Goal: Task Accomplishment & Management: Use online tool/utility

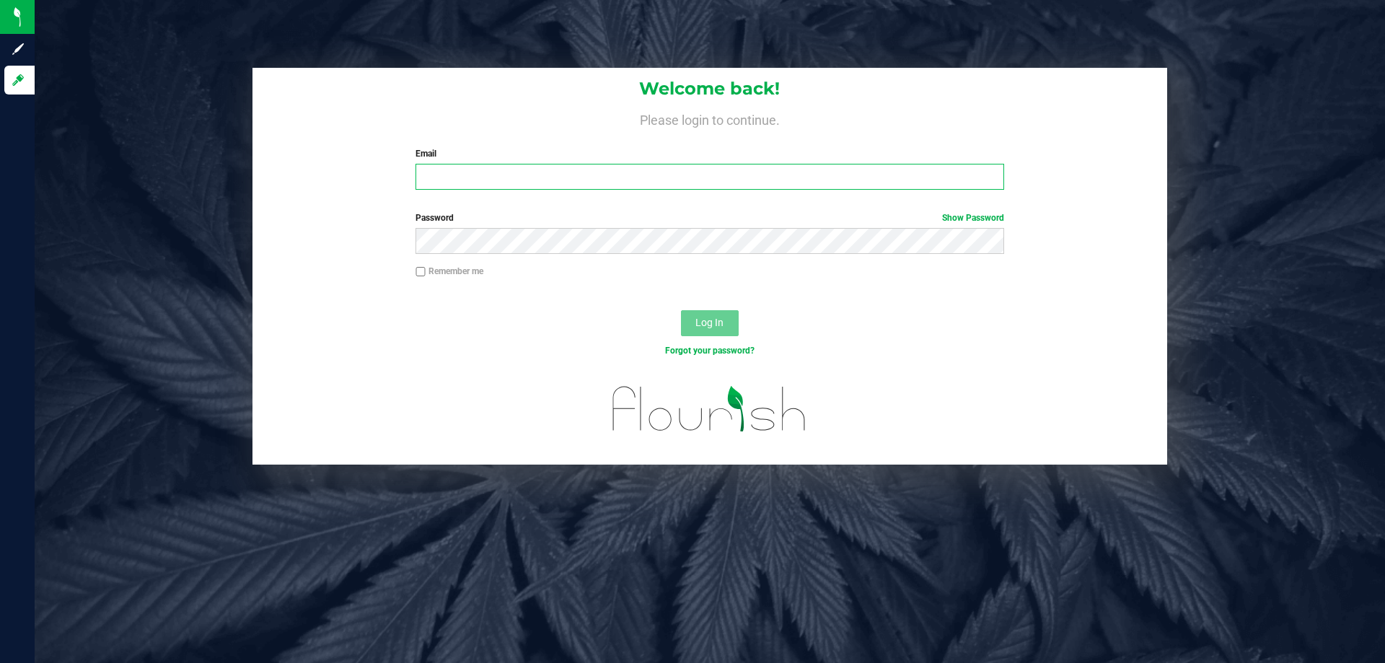
click at [582, 176] on input "Email" at bounding box center [710, 177] width 588 height 26
type input "hneeley@liveparallel.com"
click at [701, 323] on span "Log In" at bounding box center [710, 323] width 28 height 12
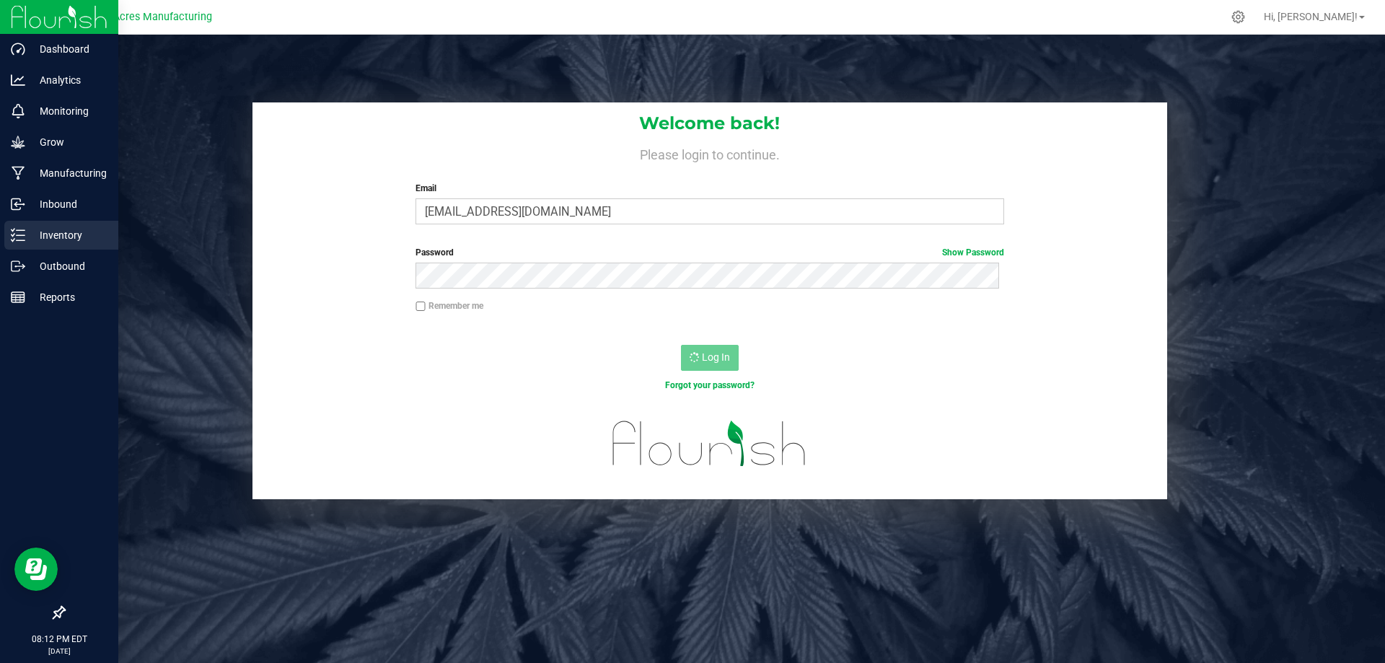
click at [80, 235] on p "Inventory" at bounding box center [68, 235] width 87 height 17
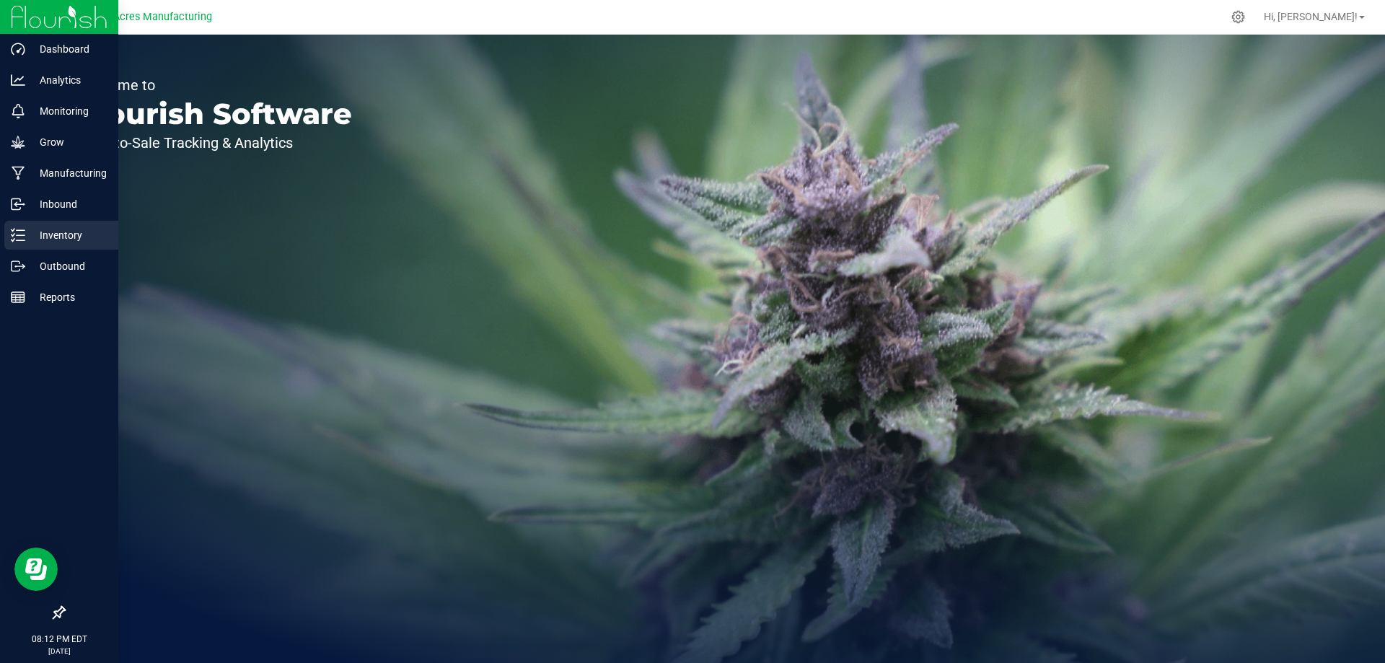
click at [71, 233] on p "Inventory" at bounding box center [68, 235] width 87 height 17
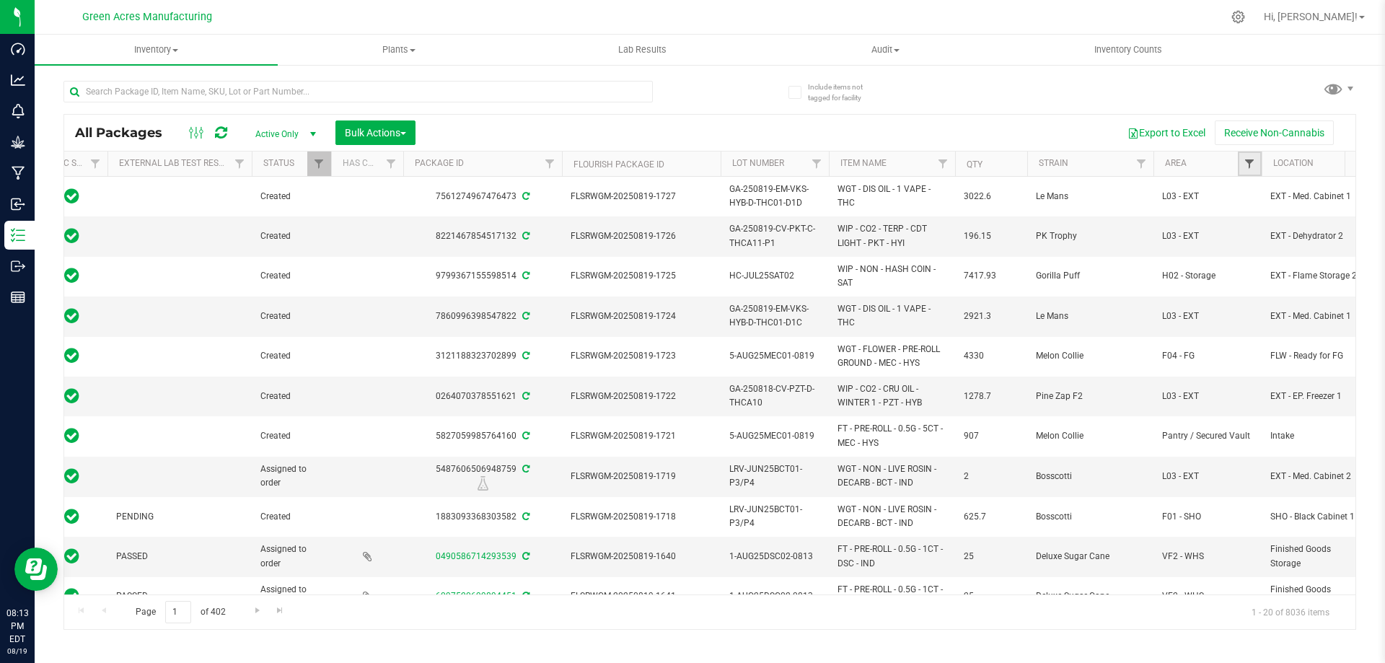
click at [1251, 165] on span "Filter" at bounding box center [1250, 164] width 12 height 12
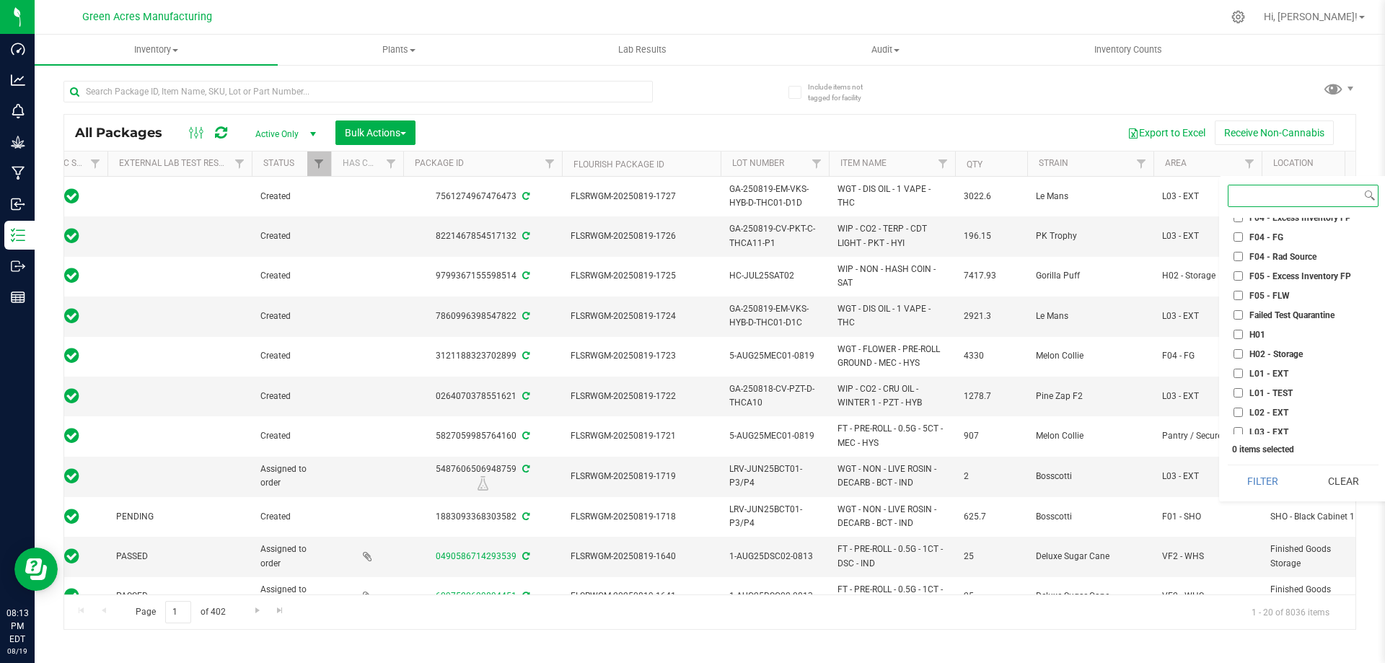
scroll to position [173, 0]
click at [1234, 348] on input "L01 - EXT" at bounding box center [1238, 344] width 9 height 9
checkbox input "true"
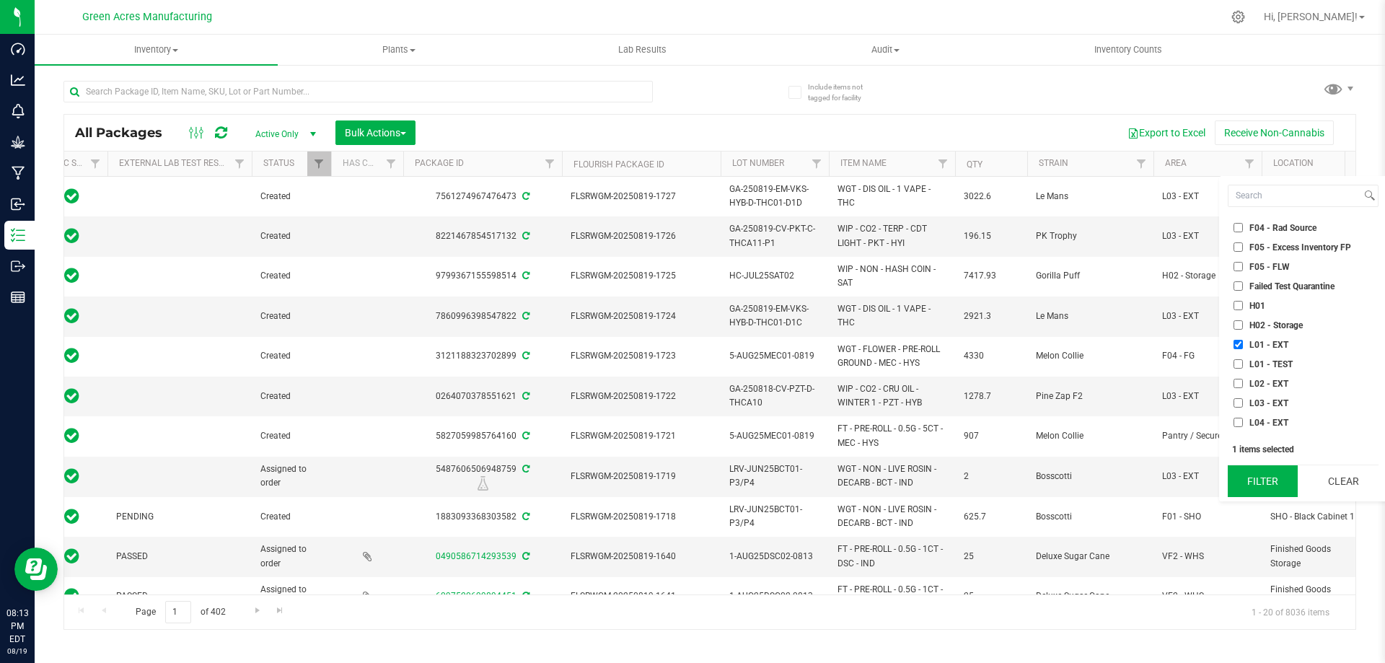
click at [1269, 480] on button "Filter" at bounding box center [1263, 481] width 70 height 32
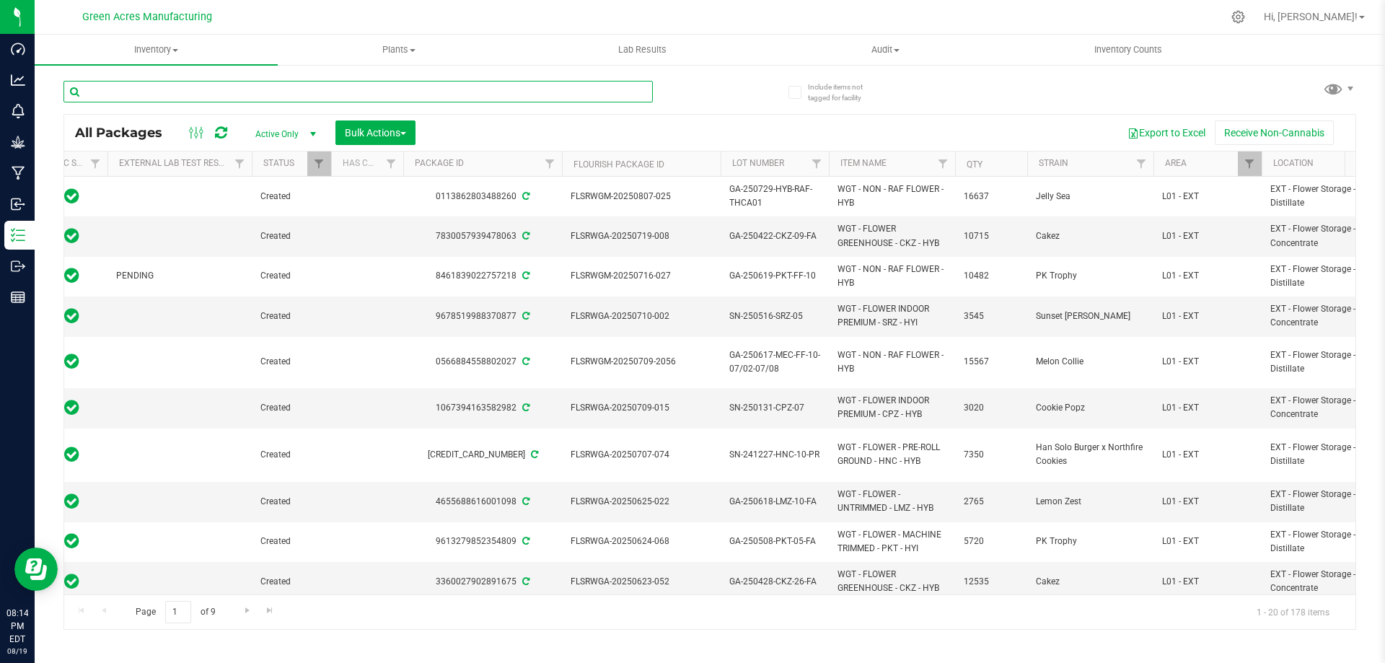
click at [271, 95] on input "text" at bounding box center [358, 92] width 590 height 22
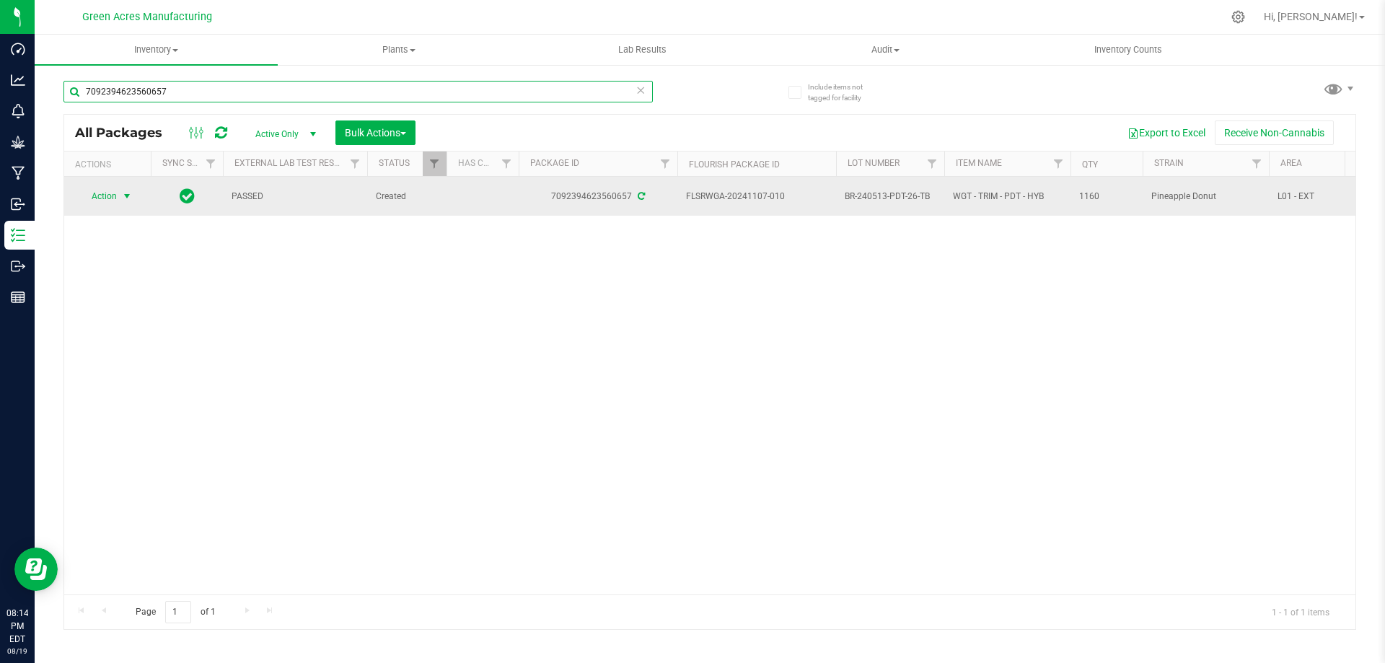
type input "7092394623560657"
click at [127, 192] on span "select" at bounding box center [127, 196] width 12 height 12
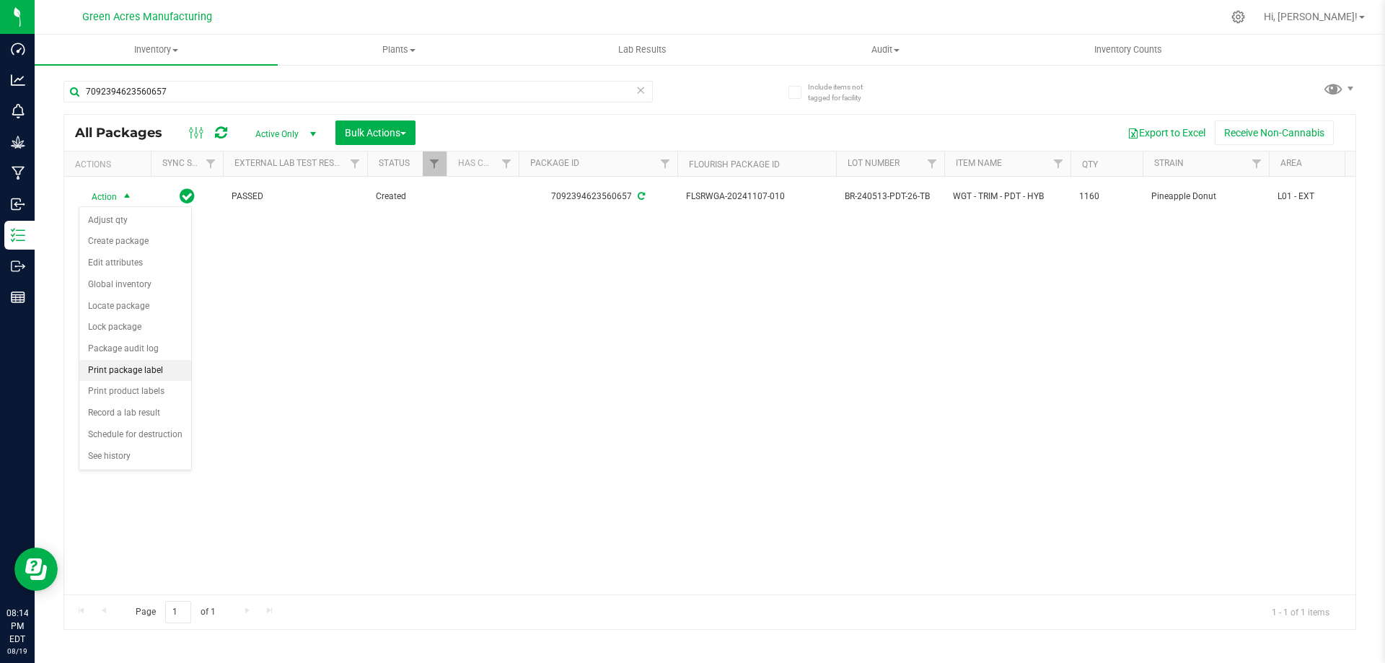
click at [148, 371] on li "Print package label" at bounding box center [135, 371] width 112 height 22
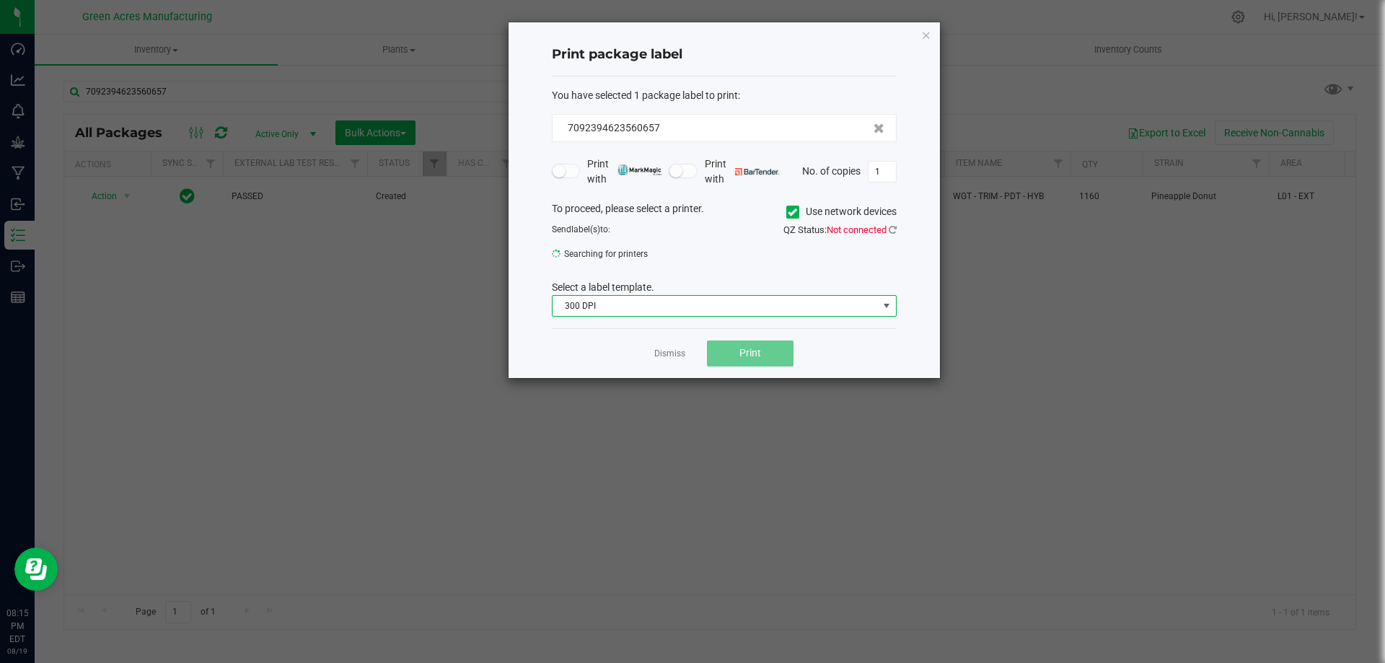
click at [881, 305] on span at bounding box center [887, 306] width 12 height 12
click at [733, 329] on li "300 DPI" at bounding box center [724, 332] width 343 height 25
click at [669, 356] on link "Dismiss" at bounding box center [669, 354] width 31 height 12
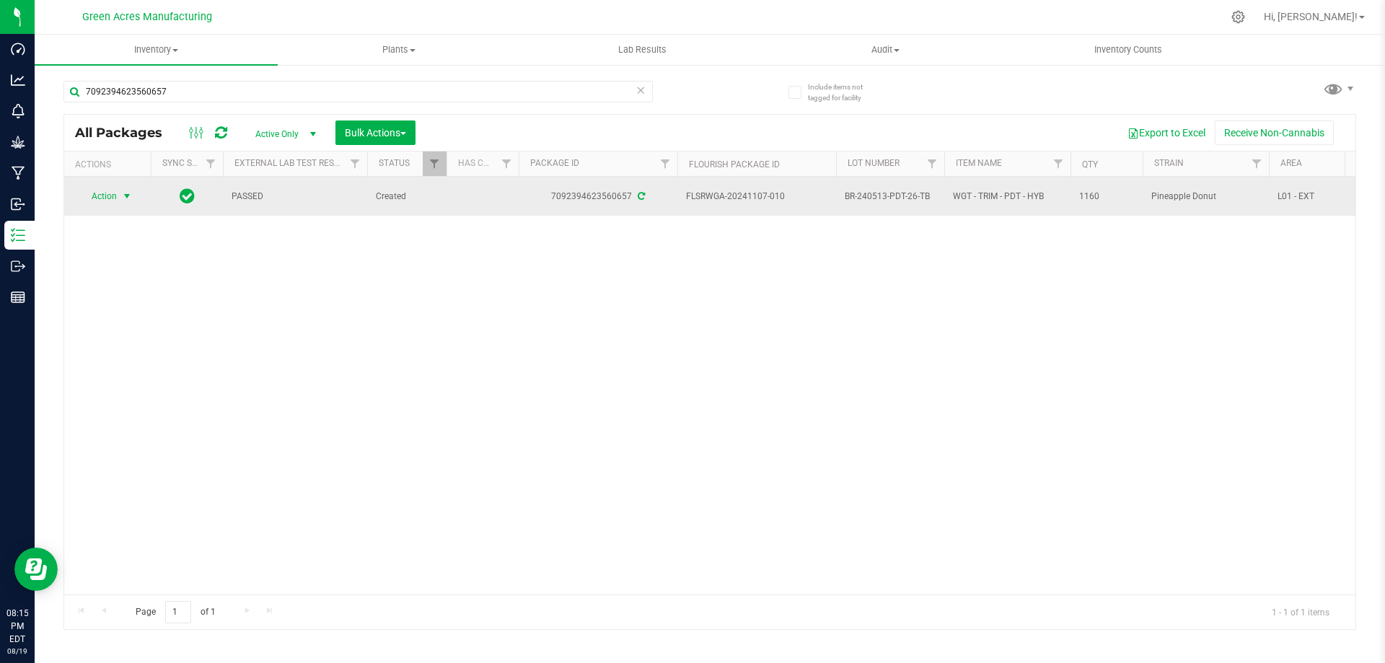
click at [123, 197] on span "select" at bounding box center [127, 196] width 12 height 12
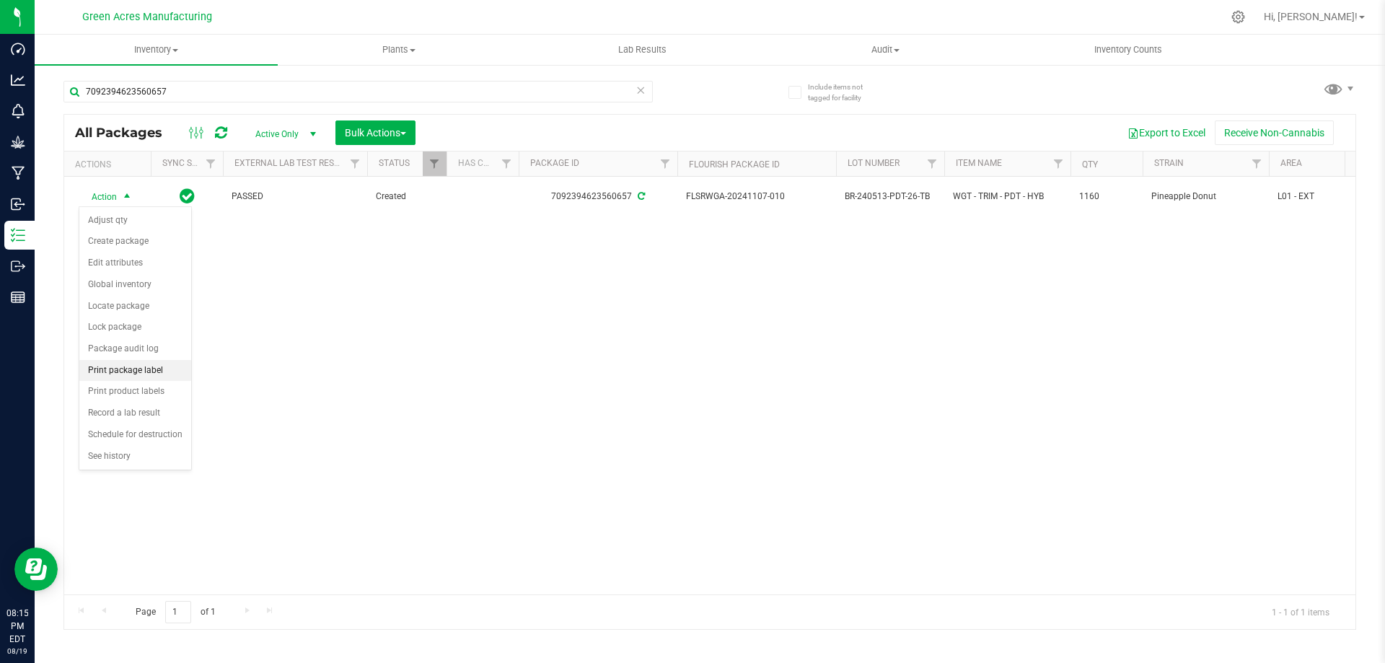
click at [152, 372] on li "Print package label" at bounding box center [135, 371] width 112 height 22
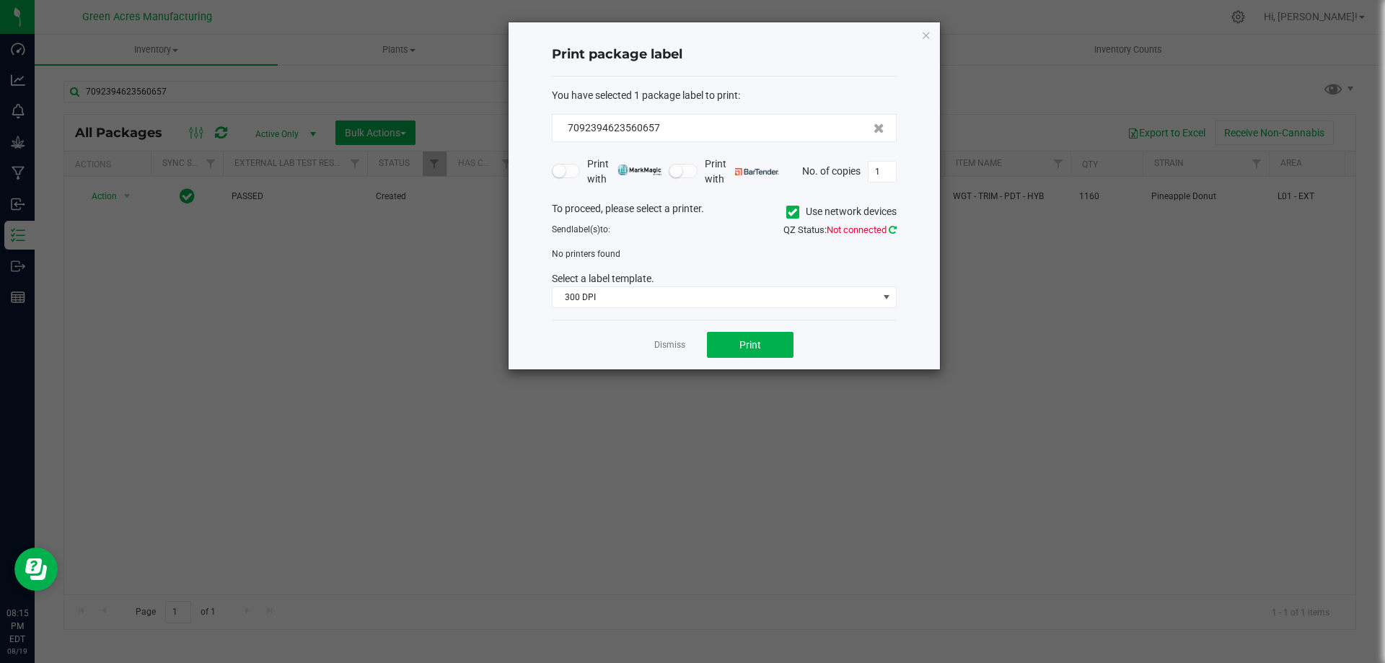
click at [891, 229] on icon at bounding box center [893, 229] width 8 height 9
click at [892, 230] on icon at bounding box center [893, 229] width 8 height 9
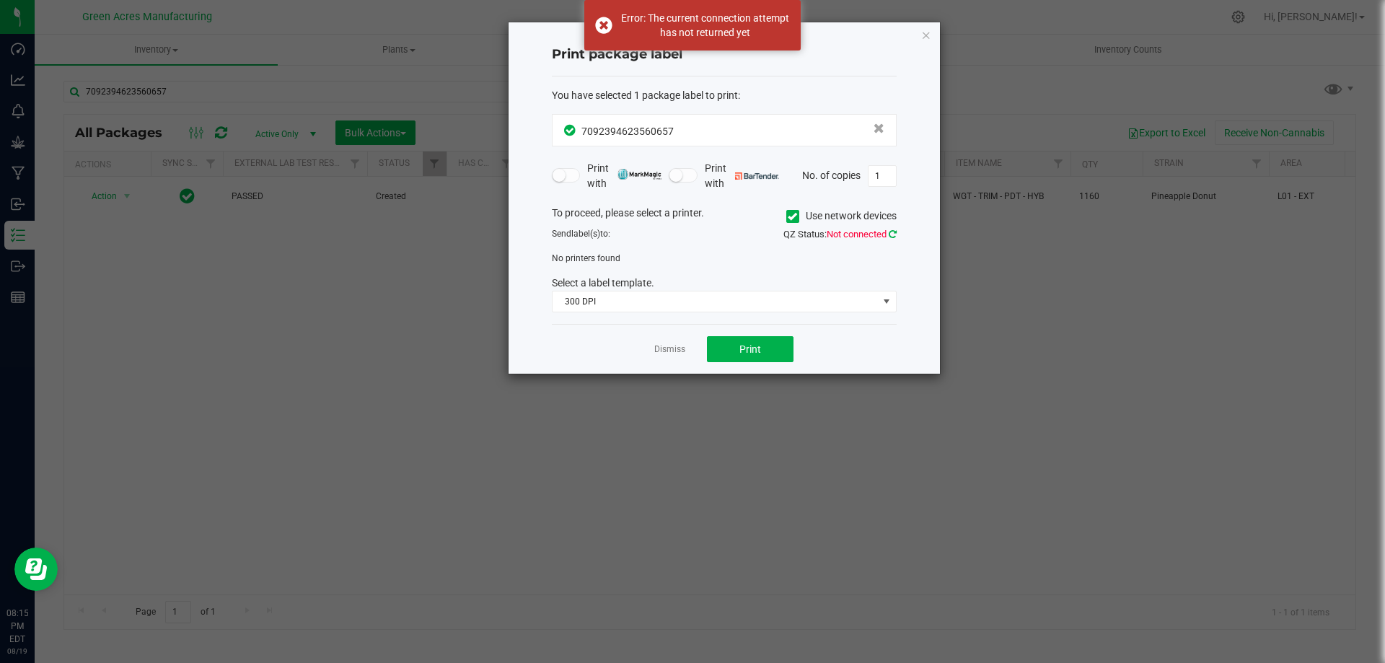
click at [893, 232] on icon at bounding box center [893, 233] width 8 height 9
click at [665, 349] on link "Dismiss" at bounding box center [669, 349] width 31 height 12
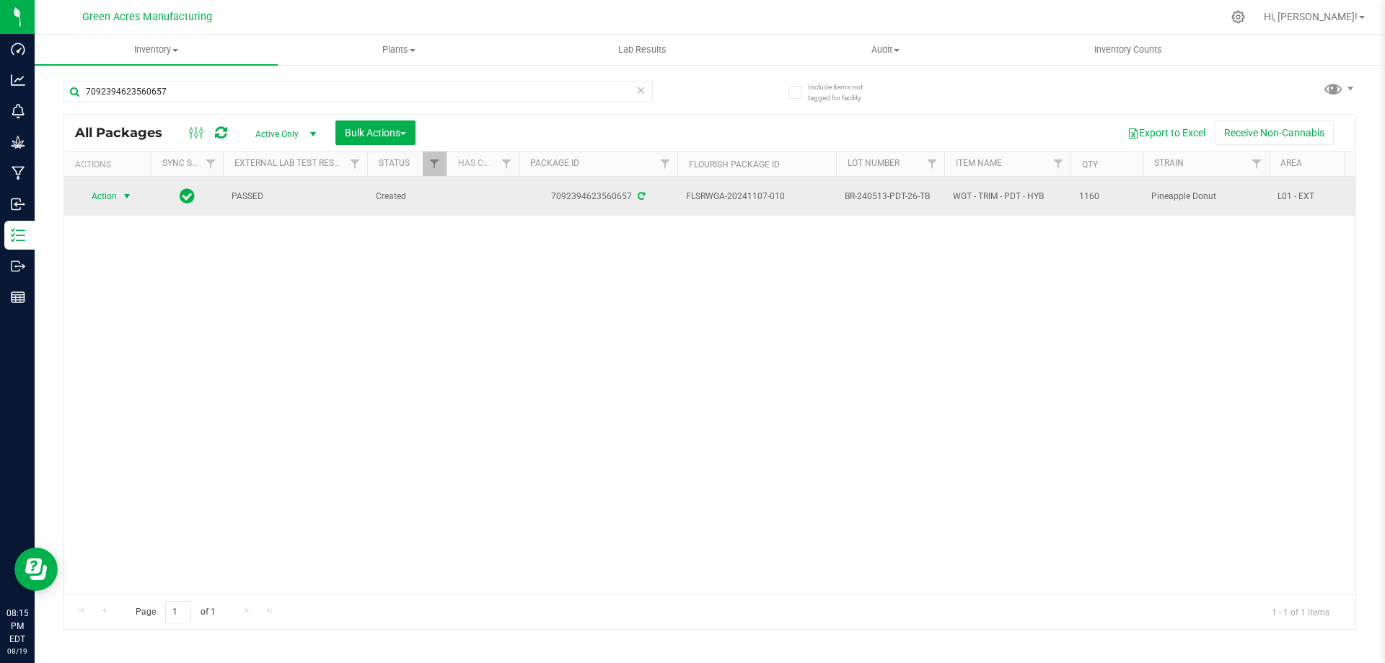
click at [128, 199] on span "select" at bounding box center [127, 196] width 12 height 12
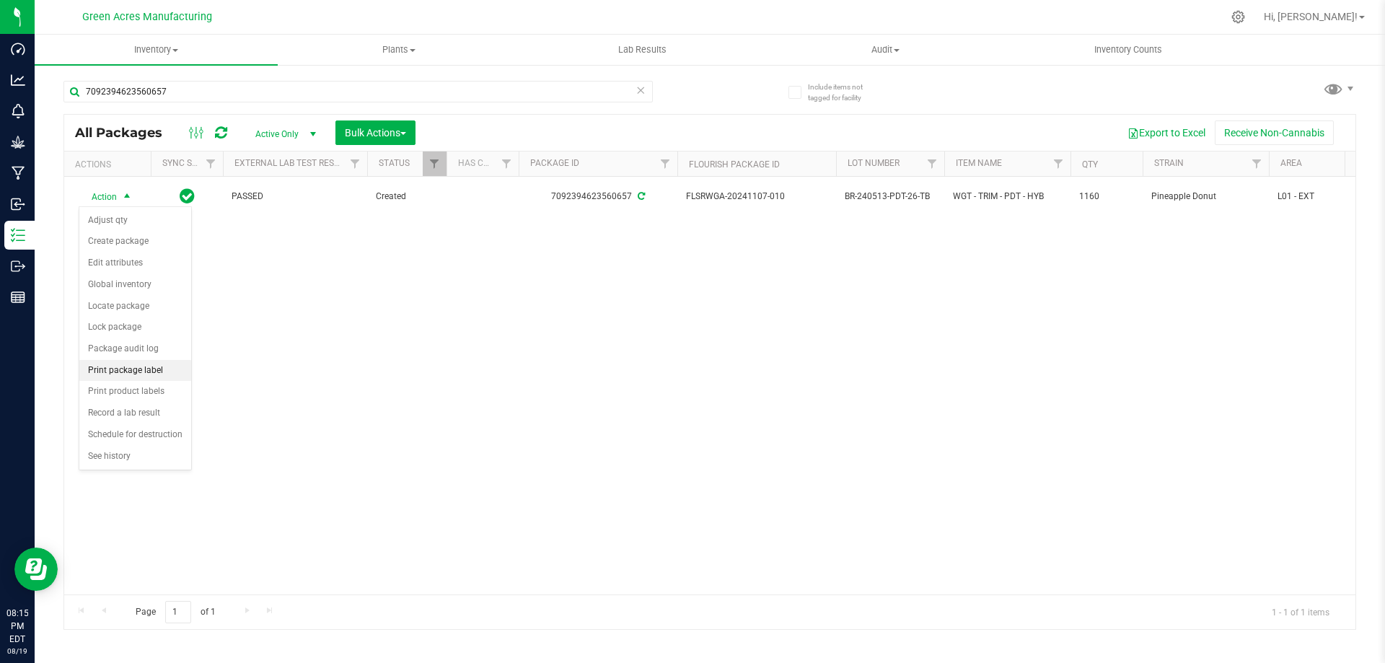
click at [133, 365] on li "Print package label" at bounding box center [135, 371] width 112 height 22
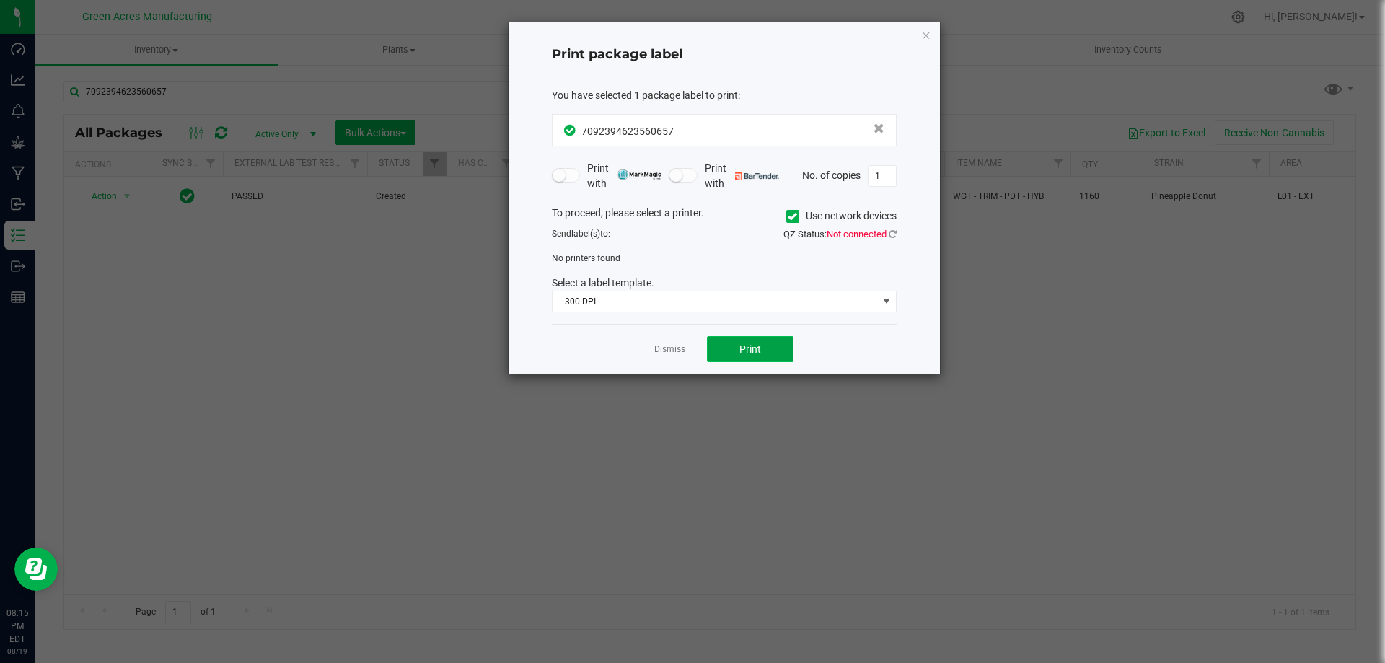
click at [777, 338] on button "Print" at bounding box center [750, 349] width 87 height 26
drag, startPoint x: 1038, startPoint y: 295, endPoint x: 1029, endPoint y: 297, distance: 9.6
click at [1037, 296] on ngb-modal-window "Print package label You have selected 1 package label to print : 70923946235606…" at bounding box center [698, 331] width 1396 height 663
click at [657, 211] on div "To proceed, please select a printer. Use network devices" at bounding box center [724, 217] width 367 height 22
drag, startPoint x: 653, startPoint y: 211, endPoint x: 632, endPoint y: 213, distance: 21.0
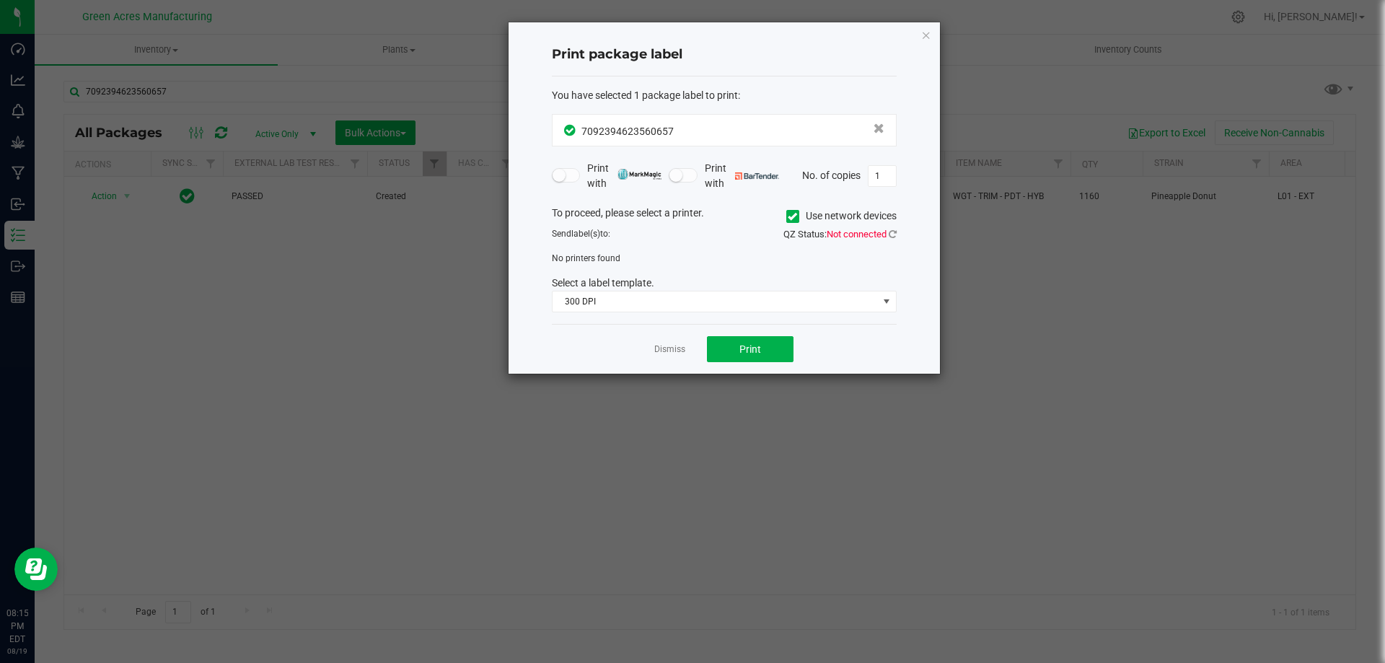
click at [654, 211] on div "To proceed, please select a printer. Use network devices" at bounding box center [724, 217] width 367 height 22
click at [606, 210] on div "To proceed, please select a printer. Use network devices" at bounding box center [724, 217] width 367 height 22
click at [792, 216] on icon at bounding box center [792, 216] width 9 height 0
click at [0, 0] on input "Use network devices" at bounding box center [0, 0] width 0 height 0
click at [789, 216] on icon at bounding box center [792, 216] width 9 height 0
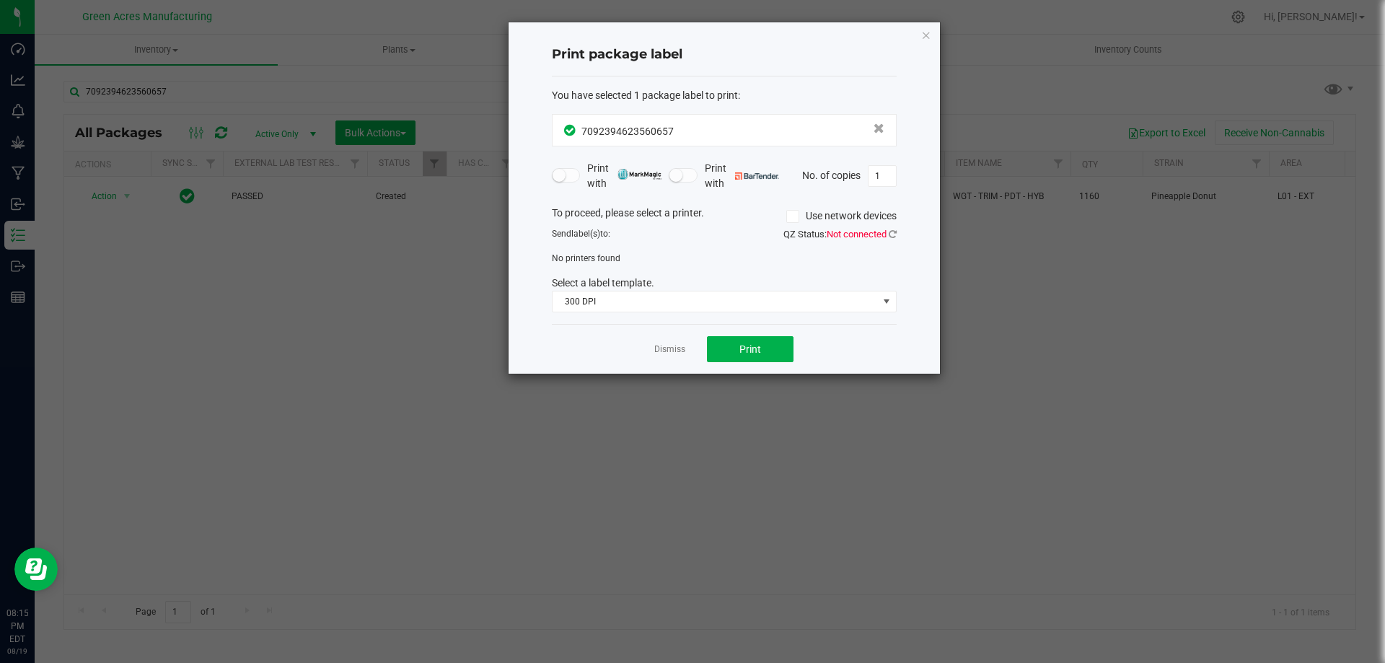
click at [0, 0] on input "Use network devices" at bounding box center [0, 0] width 0 height 0
click at [890, 232] on icon at bounding box center [893, 233] width 8 height 9
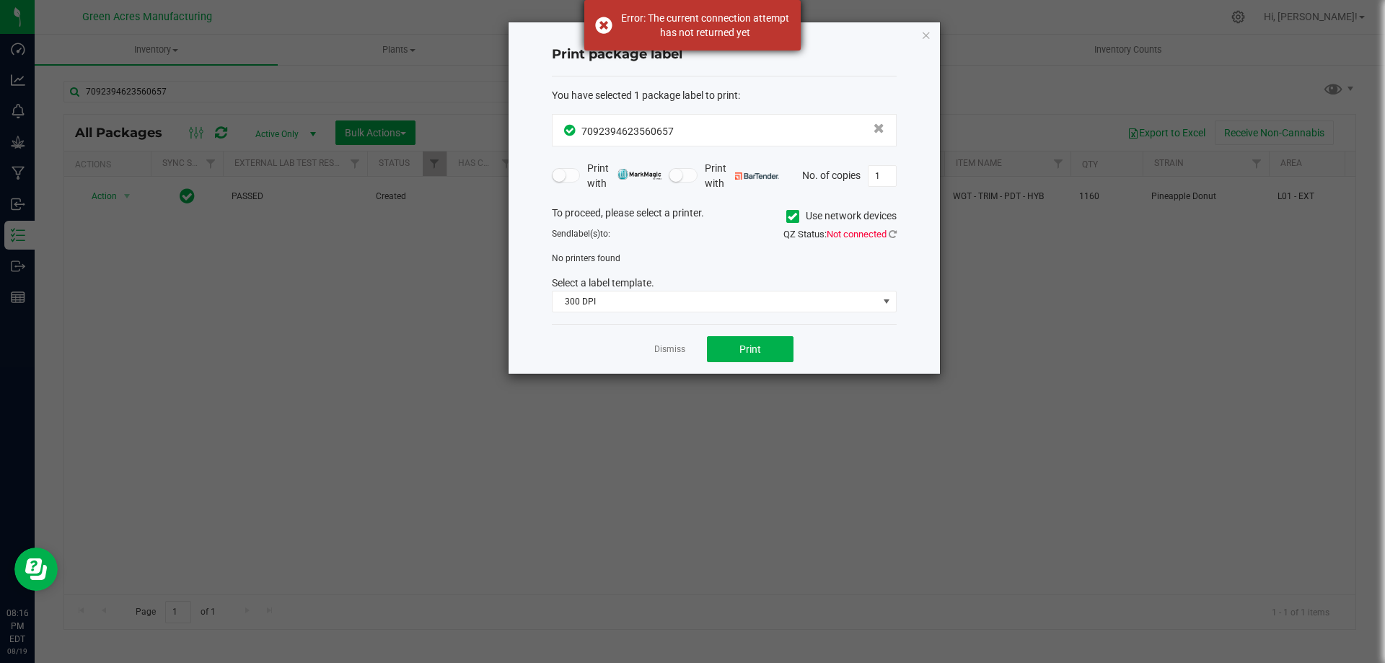
drag, startPoint x: 599, startPoint y: 17, endPoint x: 603, endPoint y: 25, distance: 8.1
click at [601, 19] on div "Error: The current connection attempt has not returned yet" at bounding box center [692, 25] width 216 height 51
click at [674, 349] on link "Dismiss" at bounding box center [669, 349] width 31 height 12
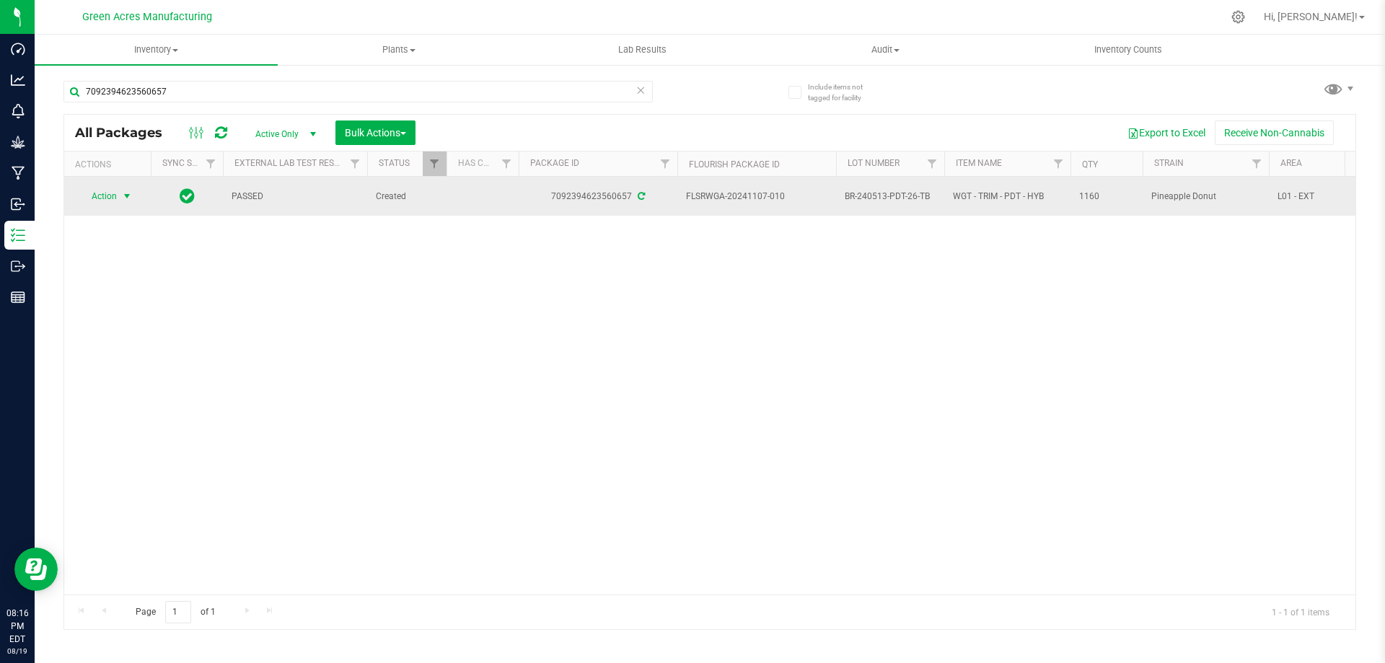
click at [118, 197] on span "select" at bounding box center [127, 196] width 18 height 20
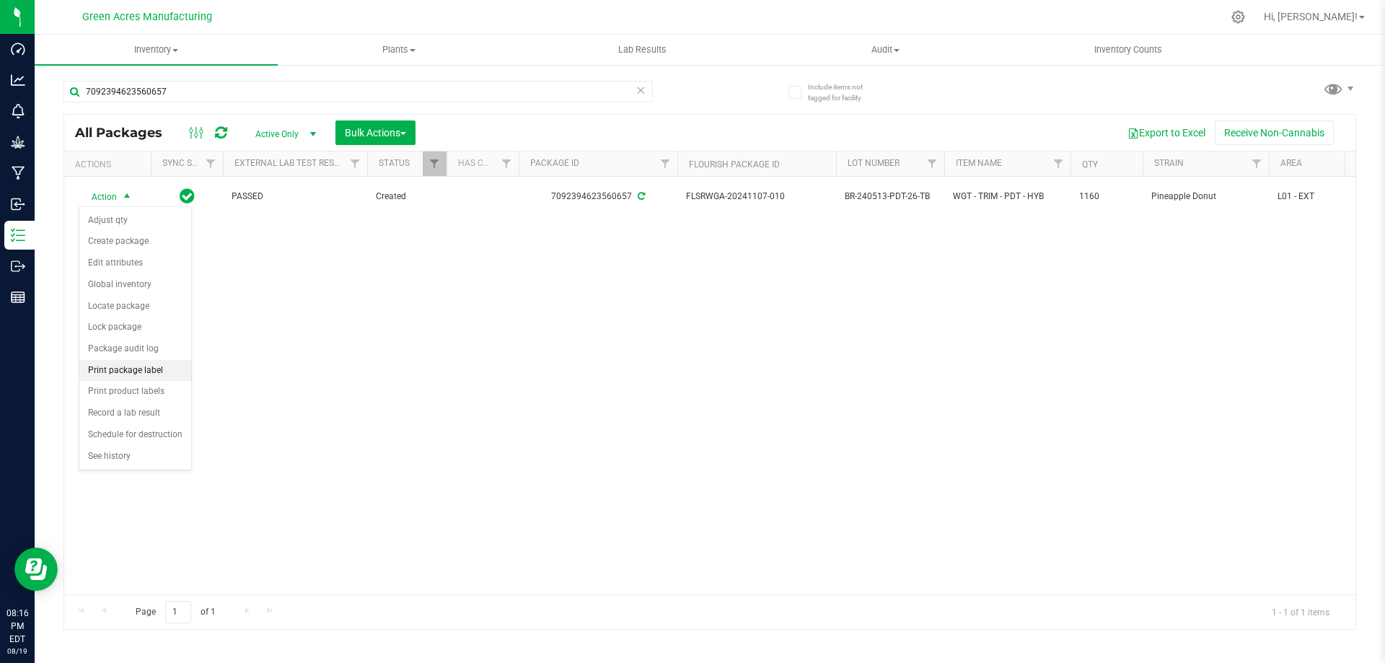
click at [137, 367] on li "Print package label" at bounding box center [135, 371] width 112 height 22
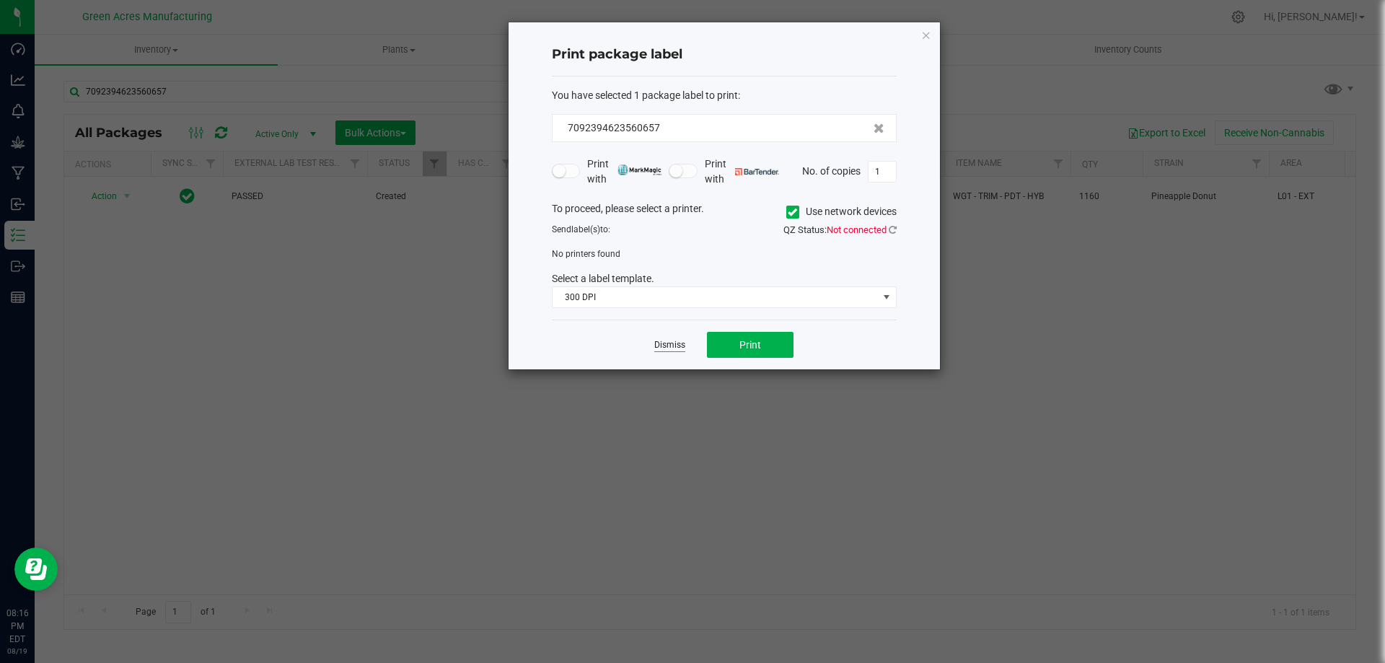
click at [666, 343] on link "Dismiss" at bounding box center [669, 345] width 31 height 12
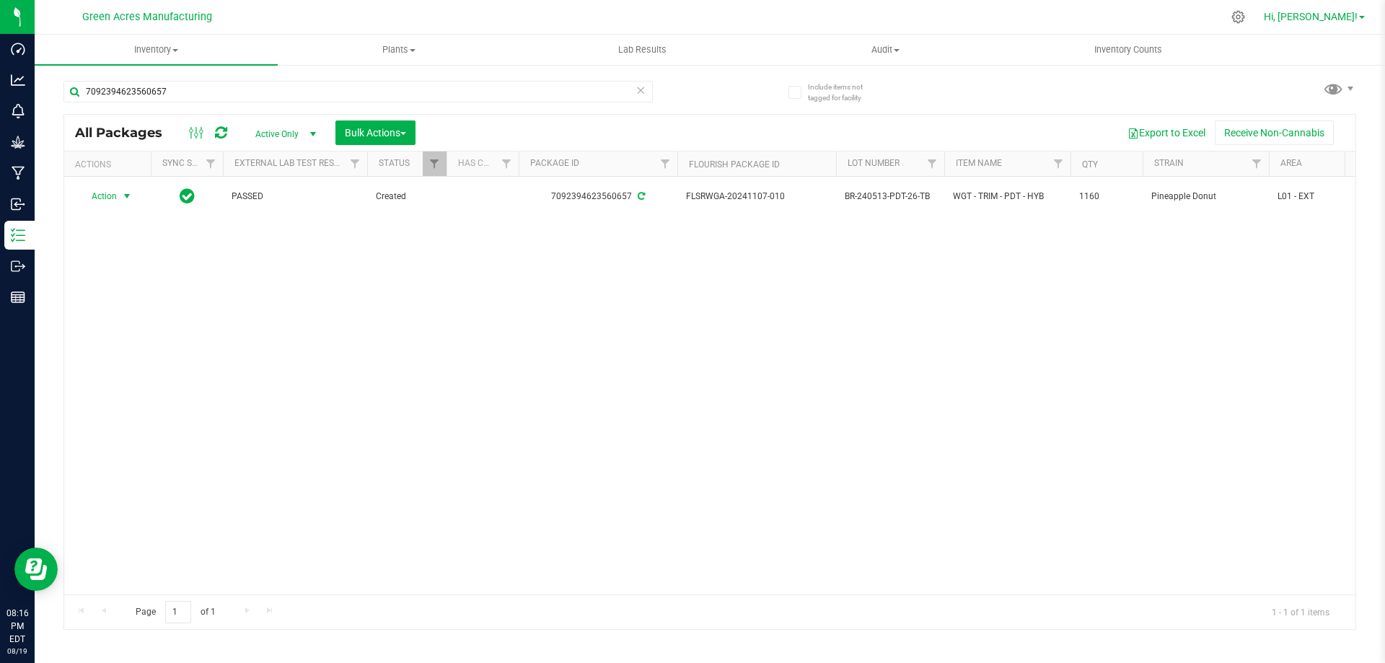
click at [1350, 9] on link "Hi, [PERSON_NAME]!" at bounding box center [1314, 16] width 113 height 15
click at [1346, 14] on span "Hi, [PERSON_NAME]!" at bounding box center [1311, 17] width 94 height 12
click at [1359, 16] on link "Hi, [PERSON_NAME]!" at bounding box center [1314, 16] width 113 height 15
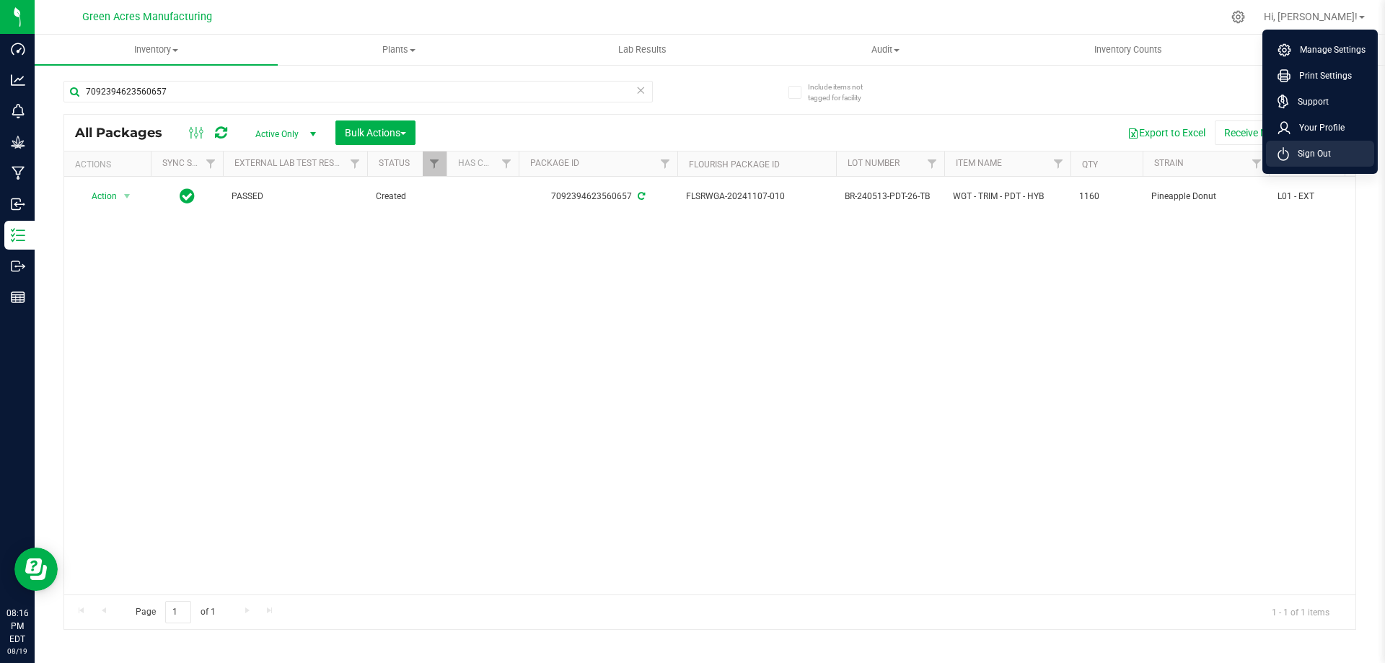
click at [1326, 148] on span "Sign Out" at bounding box center [1310, 153] width 42 height 14
